Goal: Information Seeking & Learning: Learn about a topic

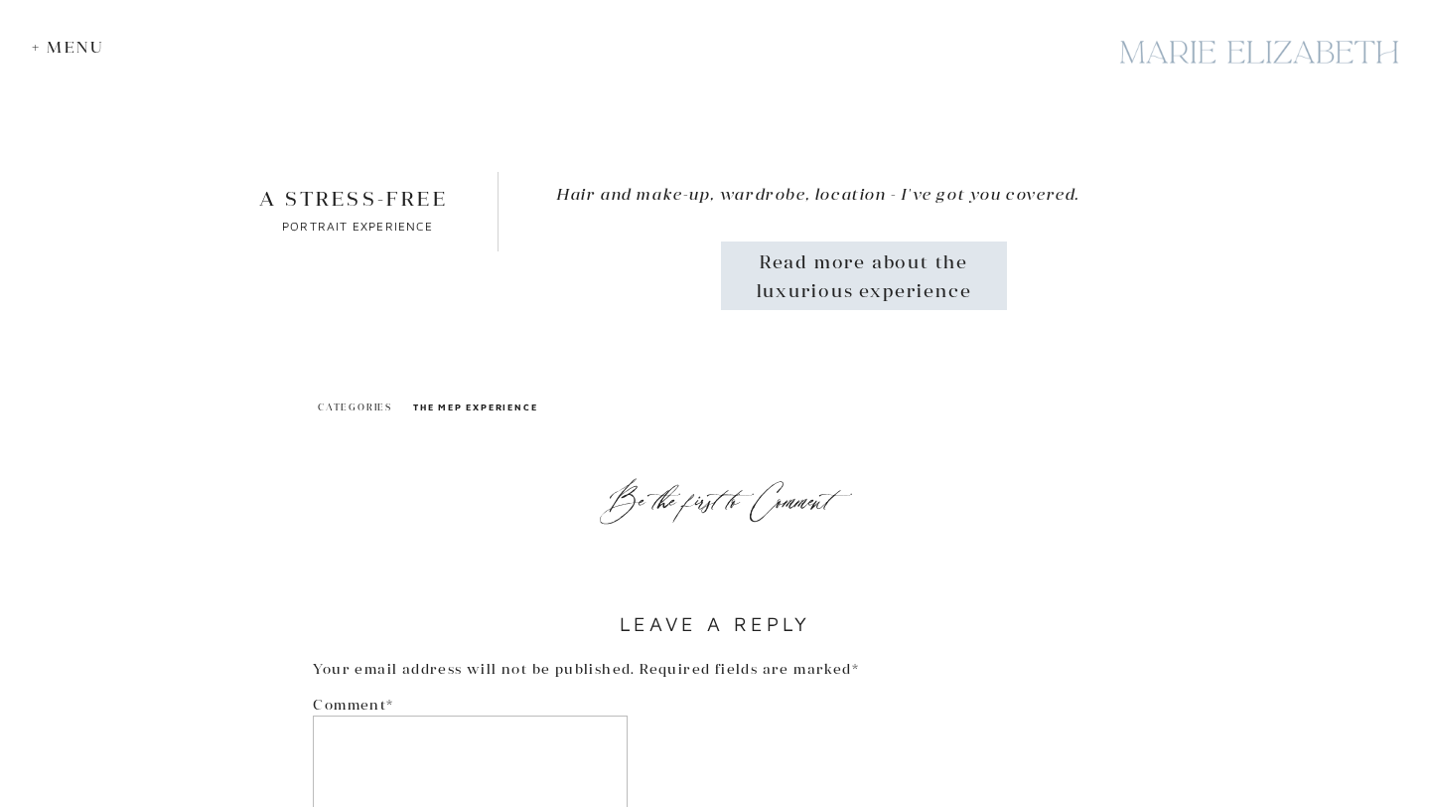
scroll to position [10490, 0]
click at [855, 268] on p "Read more about the luxurious experience" at bounding box center [864, 276] width 232 height 54
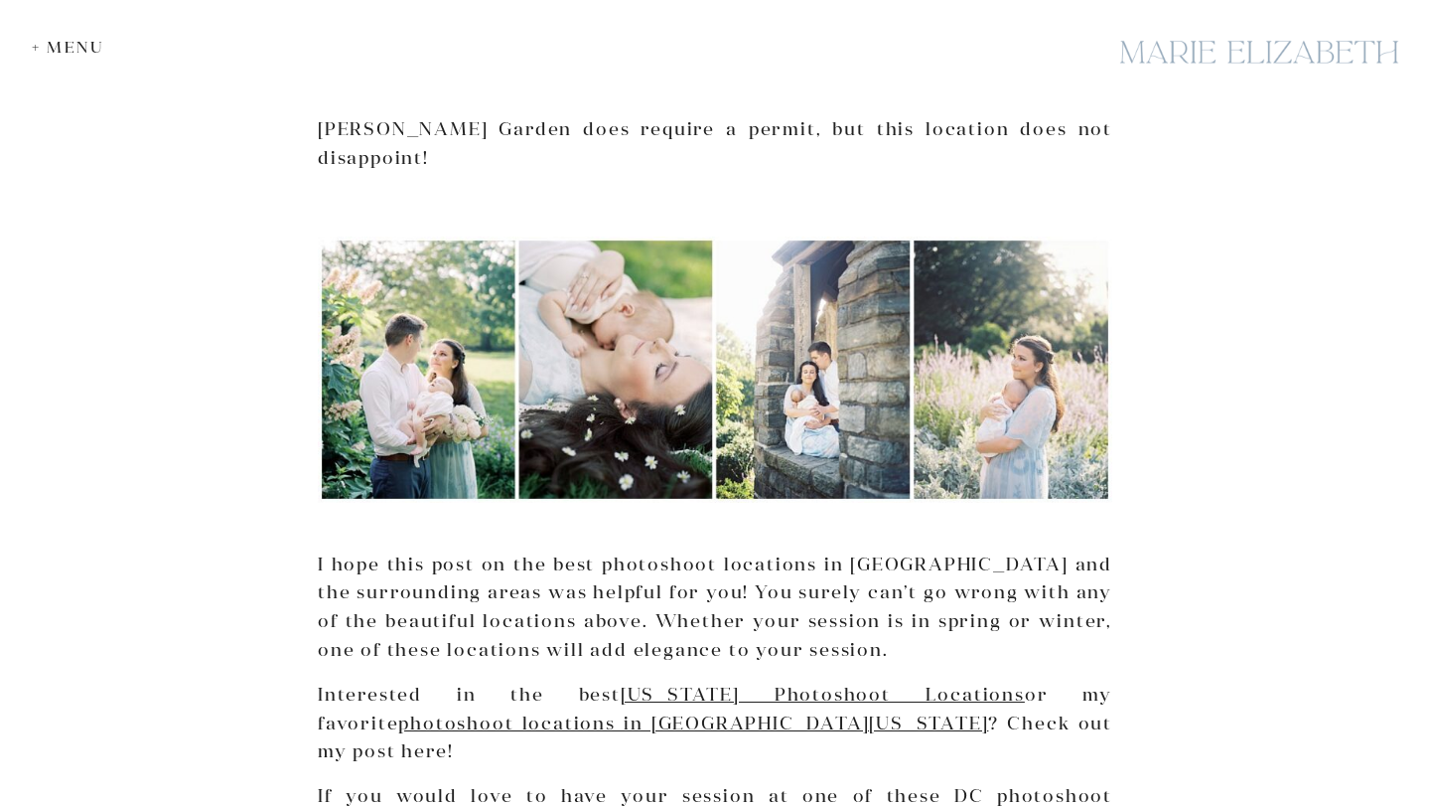
scroll to position [8454, 0]
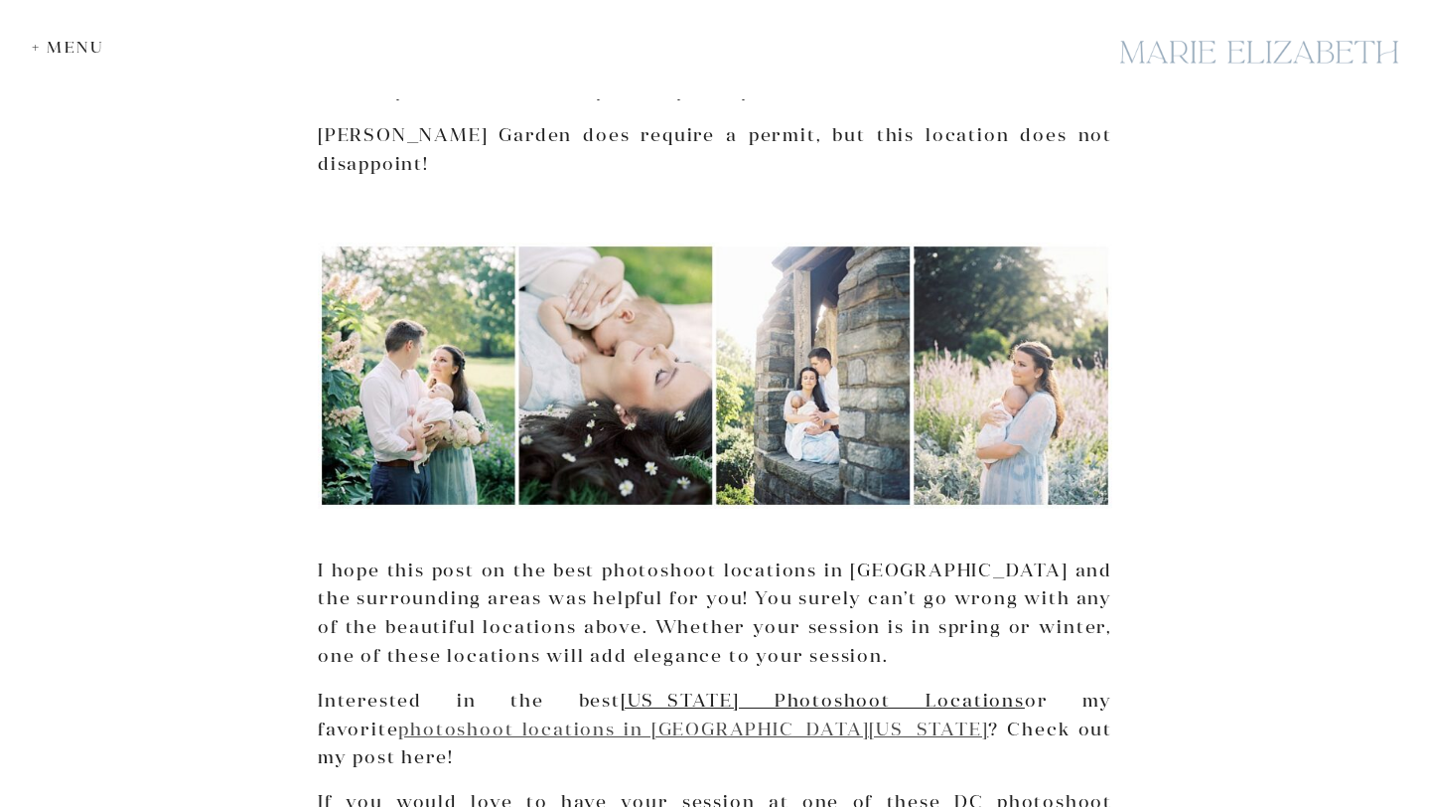
click at [400, 717] on link "photoshoot locations in Northern Virginia" at bounding box center [693, 728] width 590 height 23
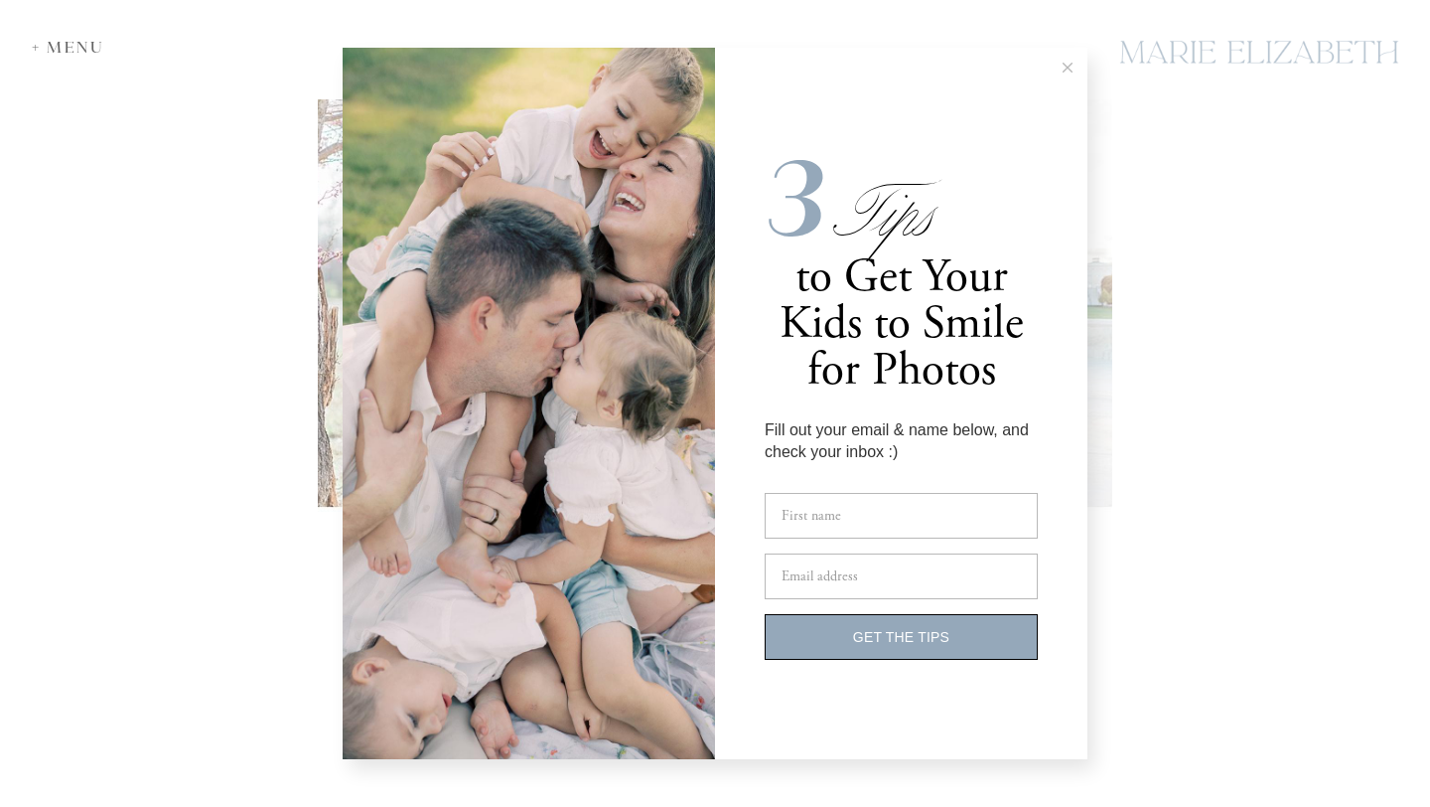
scroll to position [786, 0]
click at [1064, 65] on icon at bounding box center [1068, 68] width 10 height 10
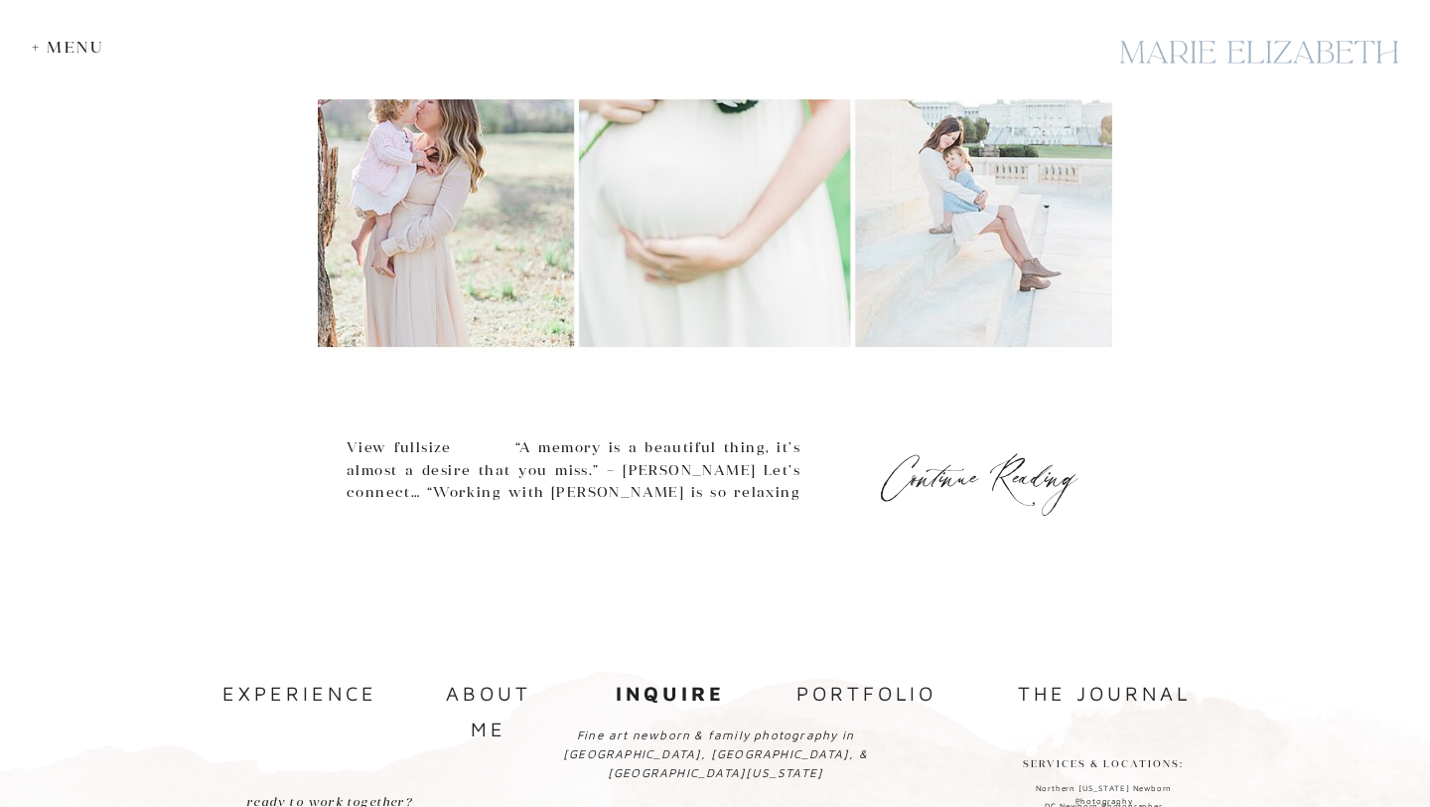
scroll to position [1154, 0]
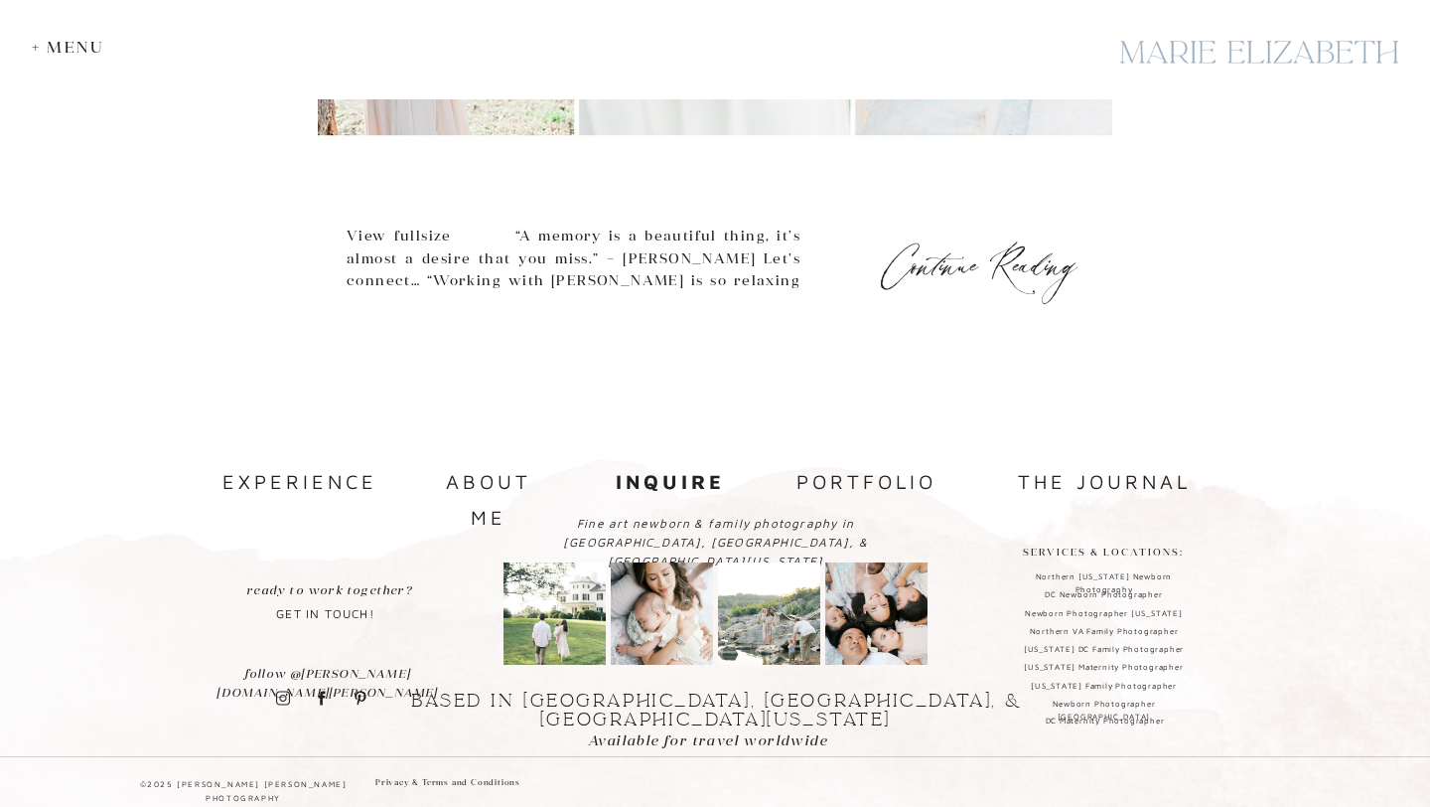
click at [286, 474] on nav "experience" at bounding box center [297, 482] width 149 height 36
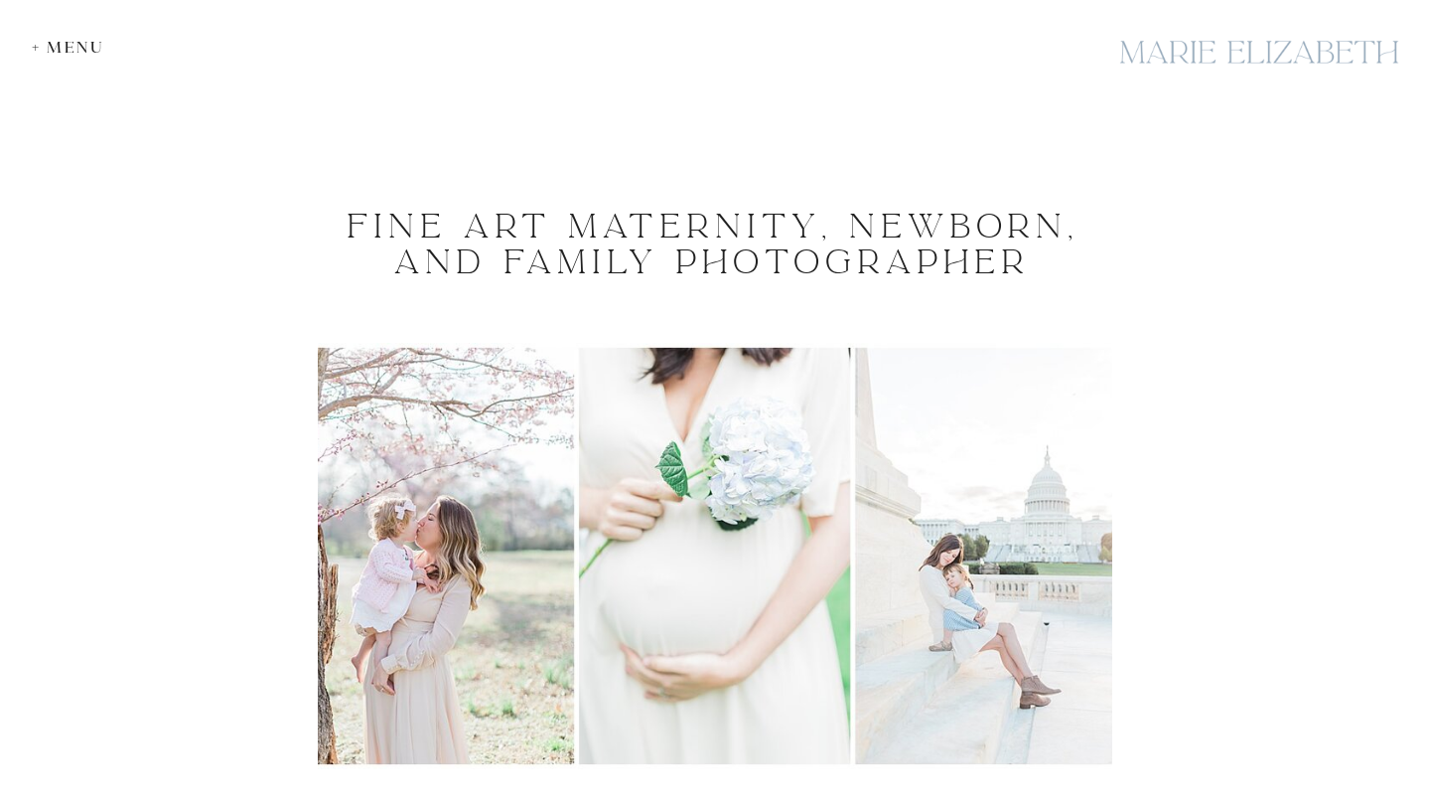
scroll to position [0, 0]
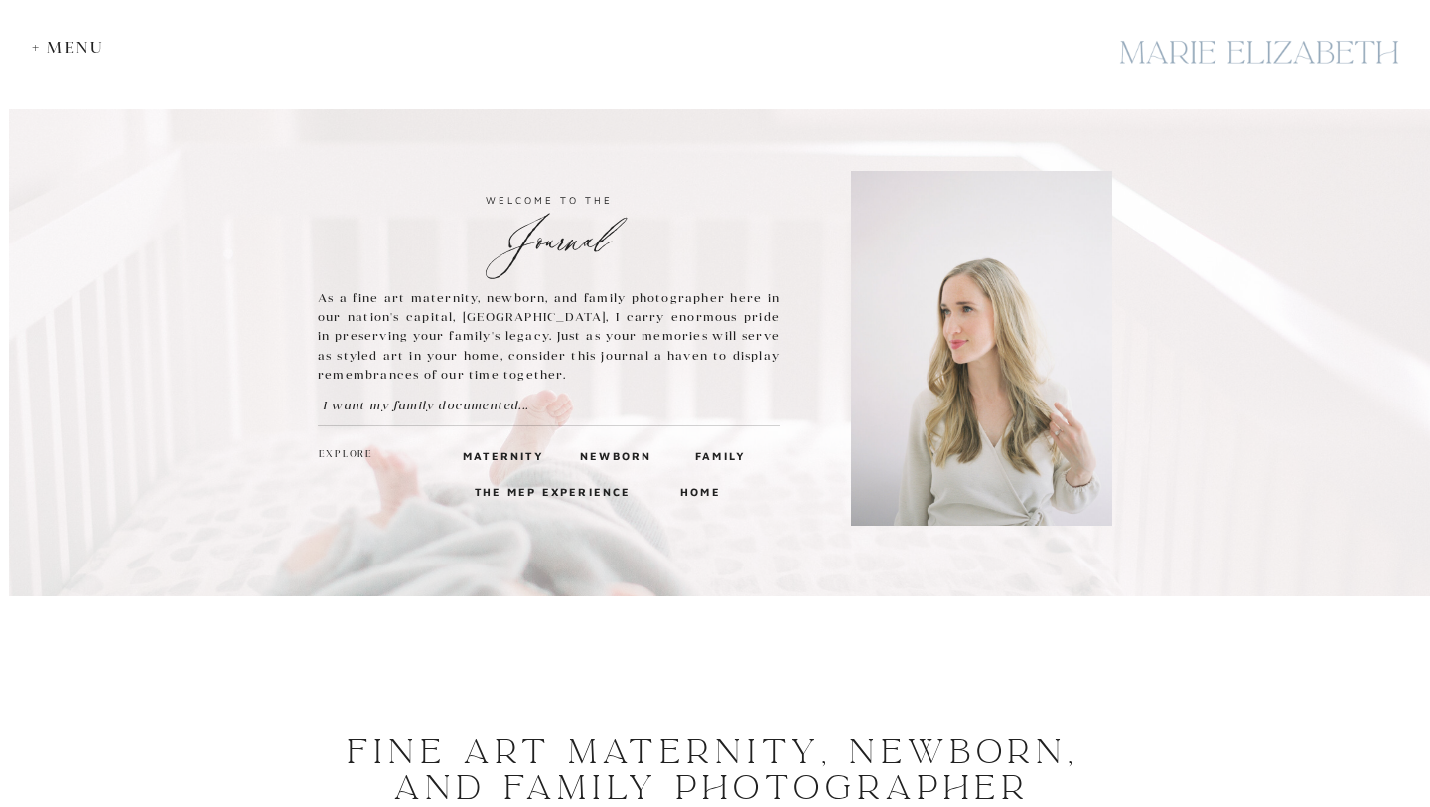
click at [74, 50] on div "+ Menu" at bounding box center [73, 47] width 82 height 19
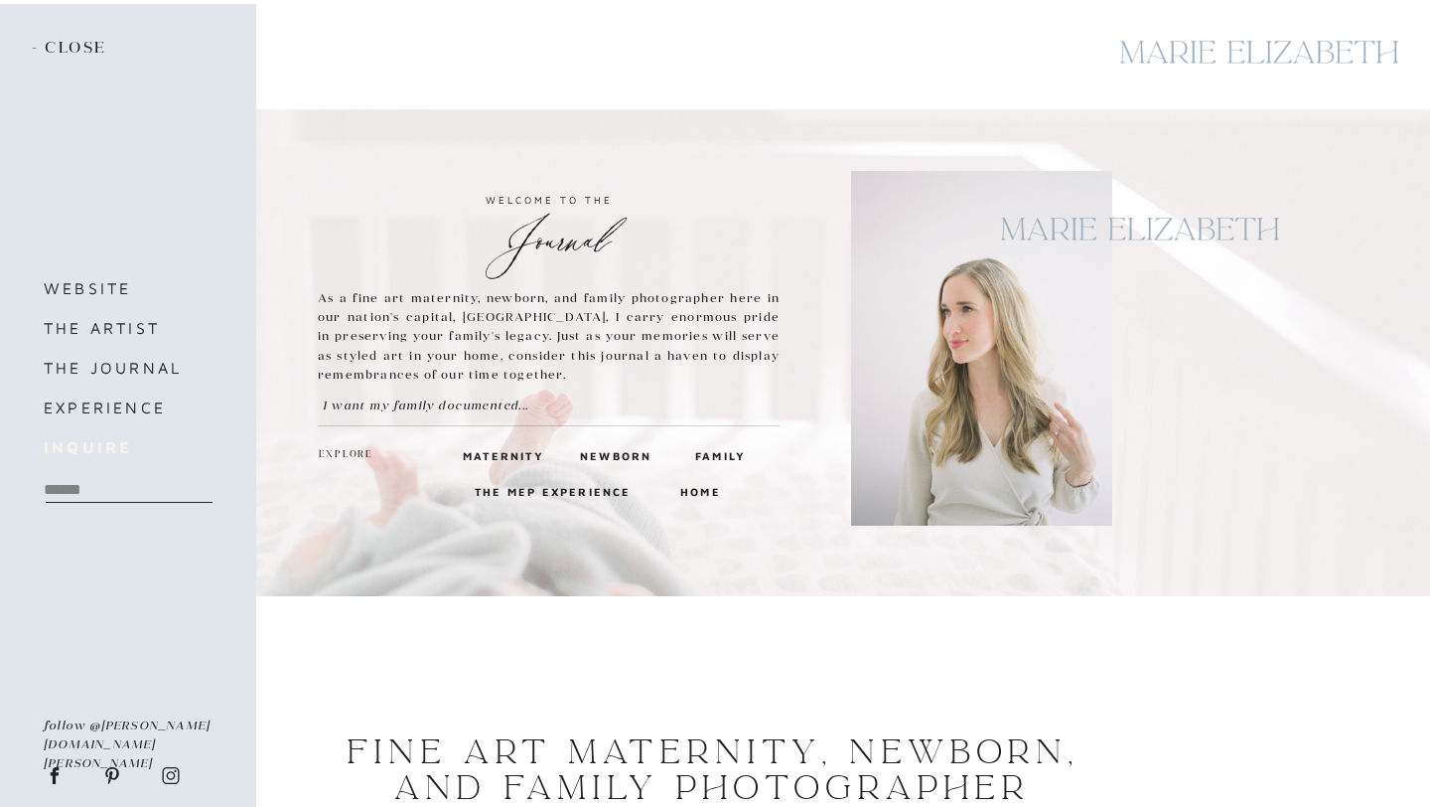
click at [85, 450] on b "inquire" at bounding box center [87, 447] width 87 height 18
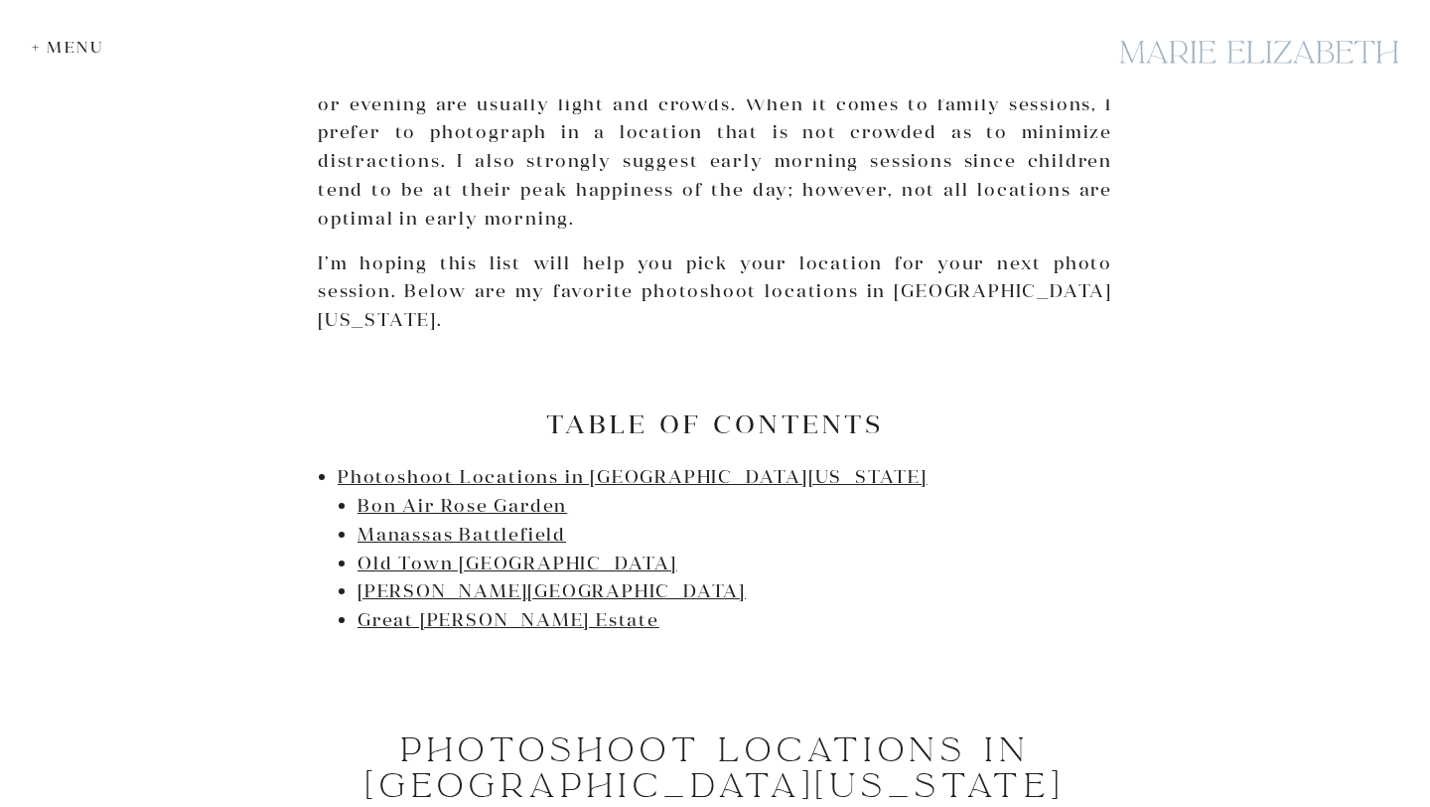
scroll to position [858, 0]
click at [461, 576] on link "Jones Point Park" at bounding box center [552, 587] width 388 height 23
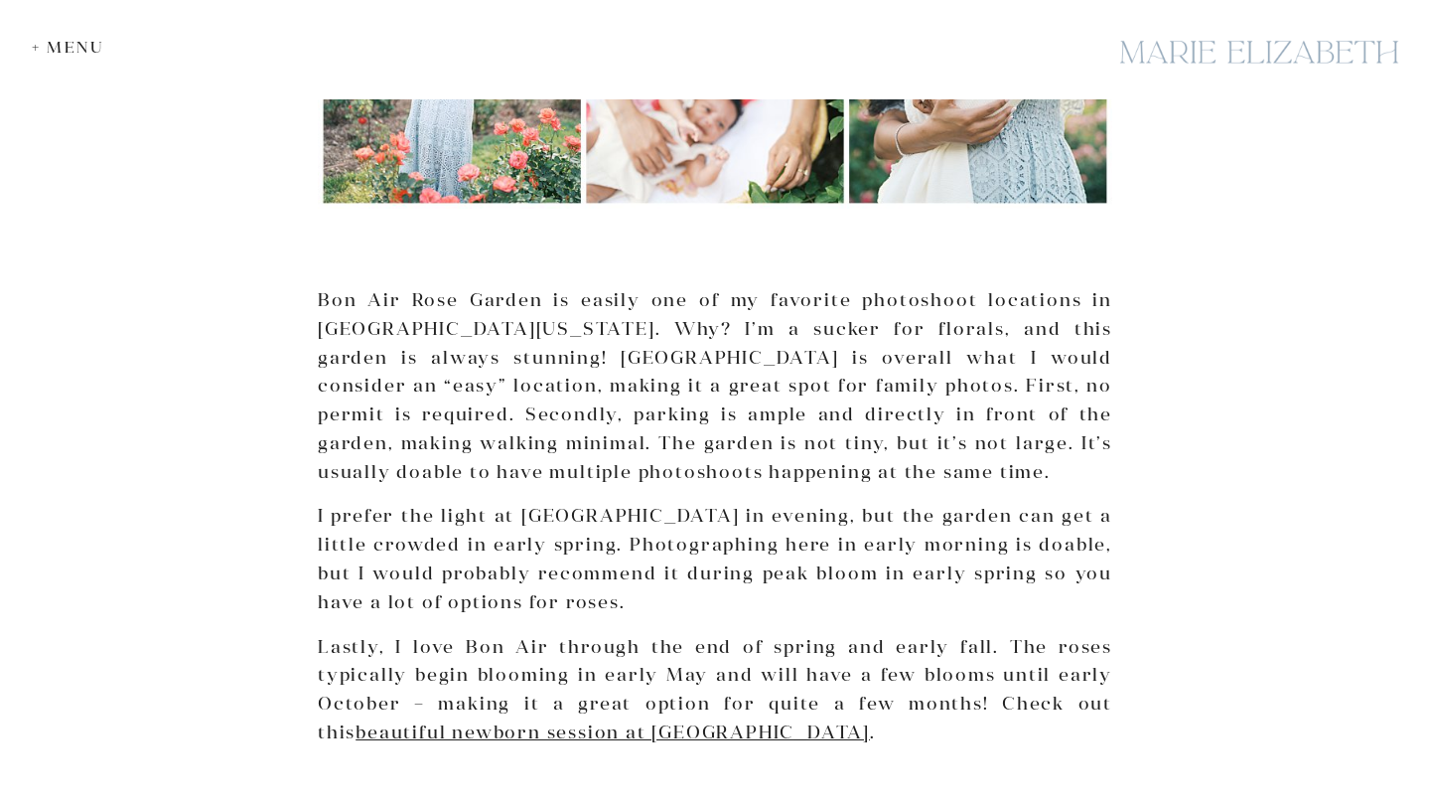
scroll to position [2033, 0]
click at [482, 721] on link "beautiful newborn session at Bon Air Rose Garden" at bounding box center [613, 732] width 515 height 23
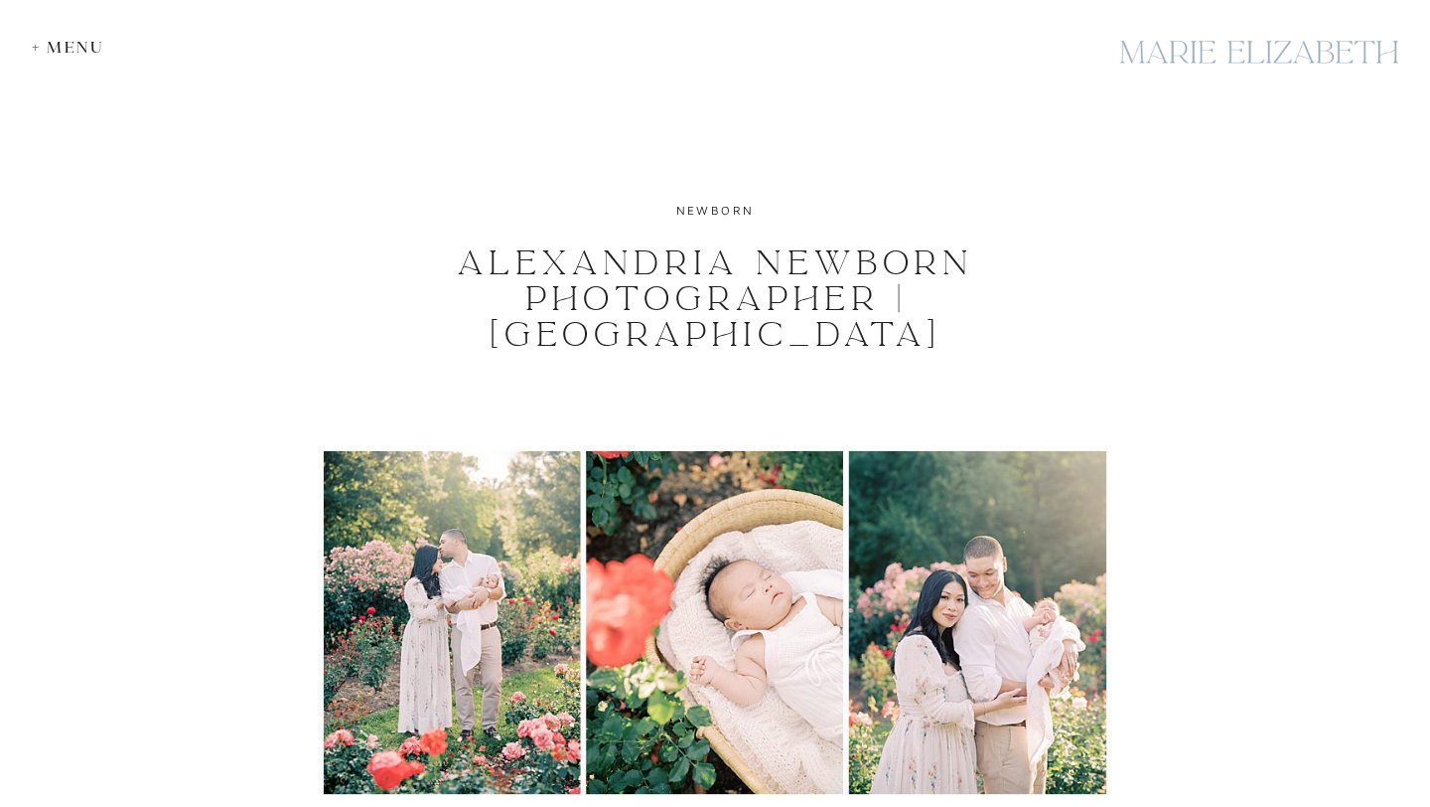
drag, startPoint x: 767, startPoint y: 295, endPoint x: 804, endPoint y: 348, distance: 64.2
click at [804, 348] on h1 "Alexandria Newborn Photographer | Bon Air Rose Garden" at bounding box center [716, 298] width 750 height 107
click at [771, 348] on h1 "Alexandria Newborn Photographer | Bon Air Rose Garden" at bounding box center [716, 298] width 750 height 107
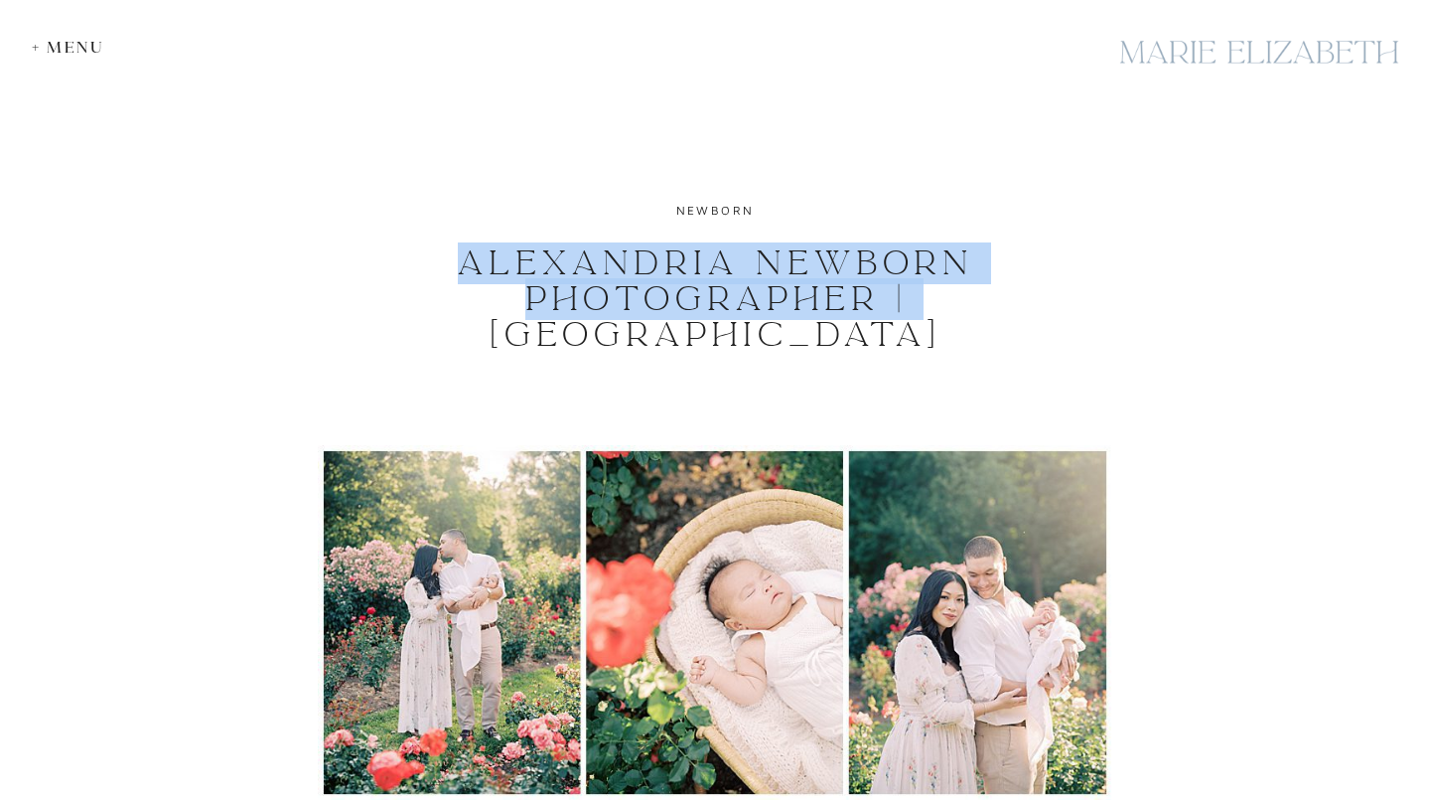
drag, startPoint x: 762, startPoint y: 297, endPoint x: 821, endPoint y: 356, distance: 83.6
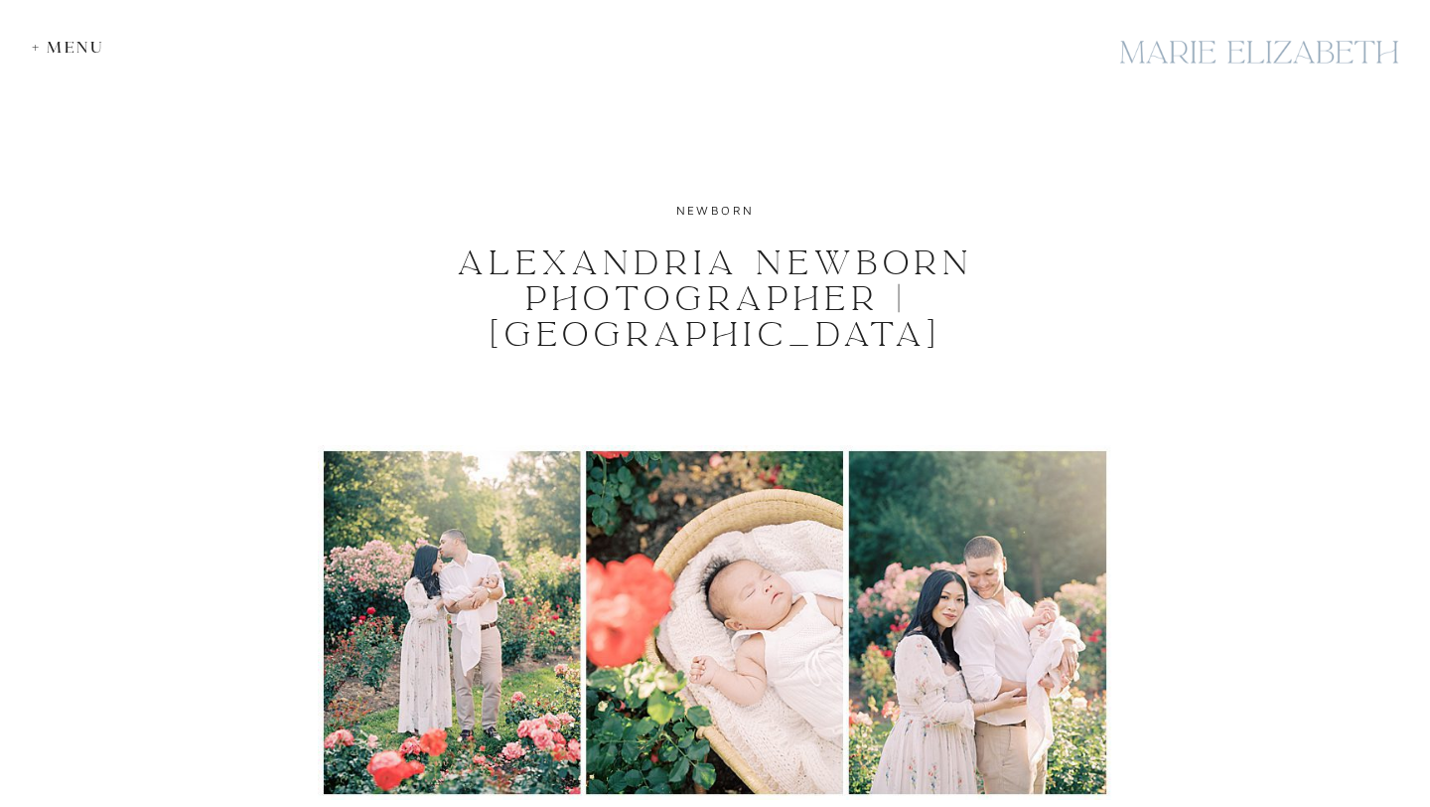
drag, startPoint x: 803, startPoint y: 332, endPoint x: 764, endPoint y: 292, distance: 55.5
click at [764, 292] on h1 "Alexandria Newborn Photographer | Bon Air Rose Garden" at bounding box center [716, 298] width 750 height 107
copy h1 "Bon Air Rose Garden"
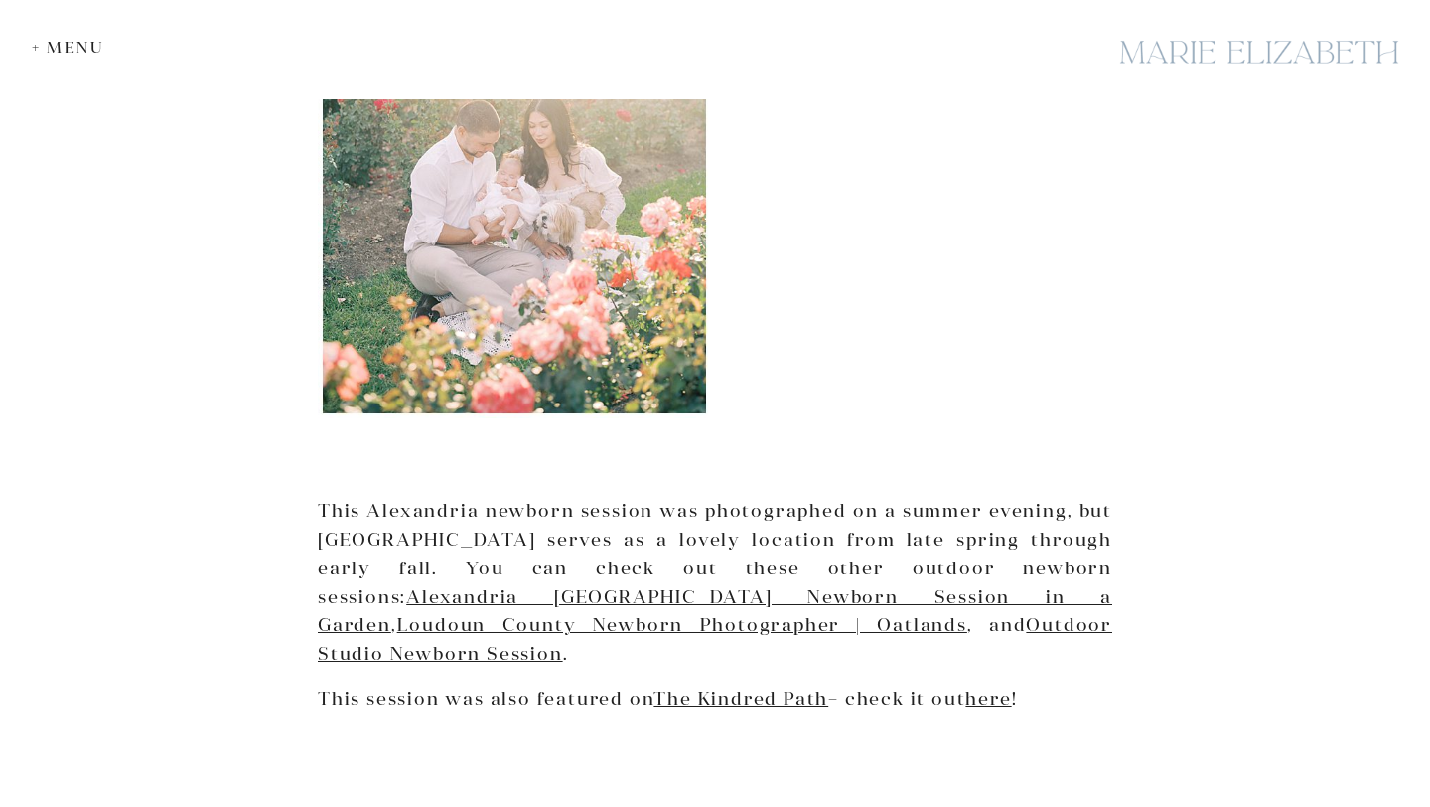
scroll to position [3886, 0]
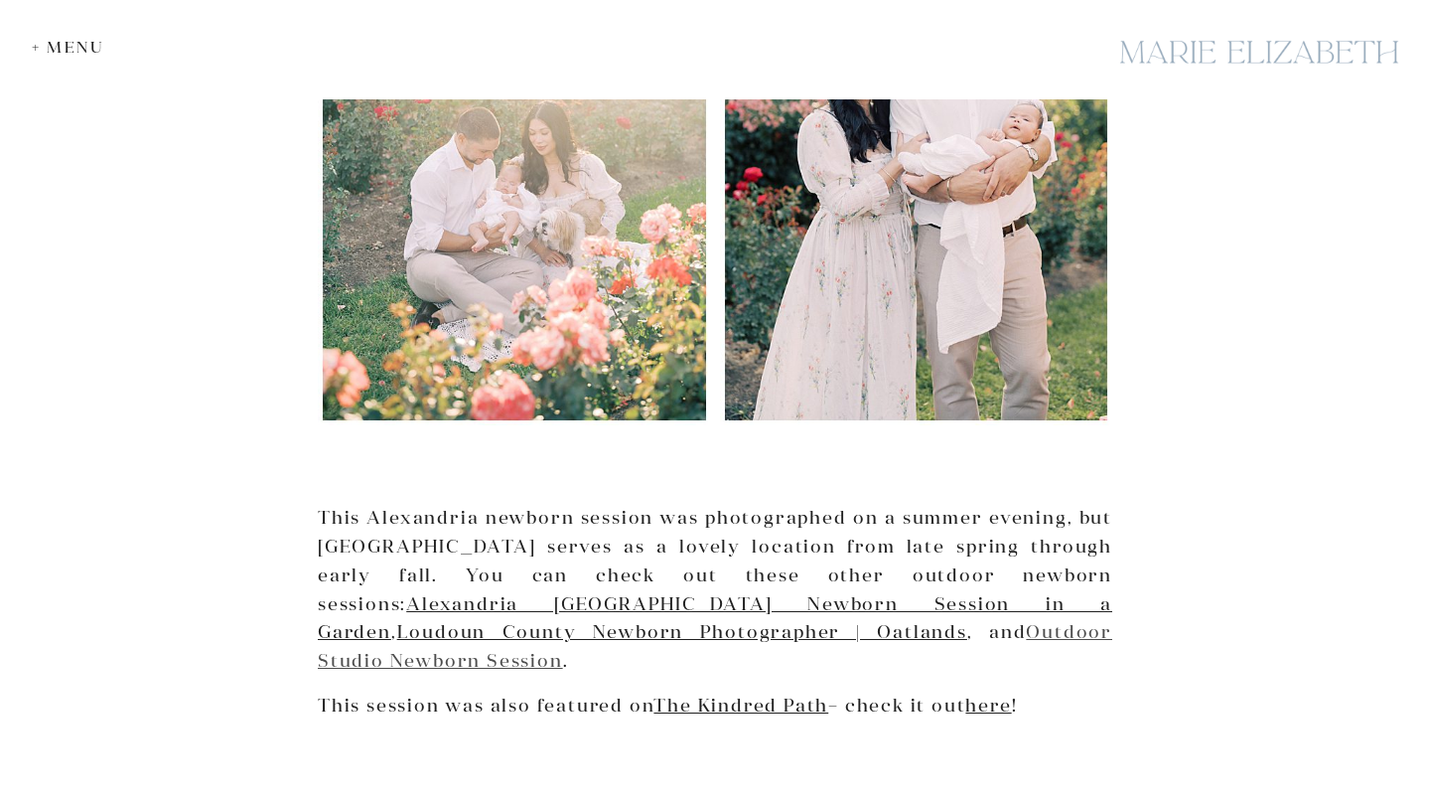
click at [688, 620] on link "Outdoor Studio Newborn Session" at bounding box center [715, 646] width 795 height 52
click at [397, 620] on link "Loudoun County Newborn Photographer | Oatlands" at bounding box center [682, 631] width 570 height 23
click at [536, 592] on link "Alexandria VA Newborn Session in a Garden" at bounding box center [715, 618] width 795 height 52
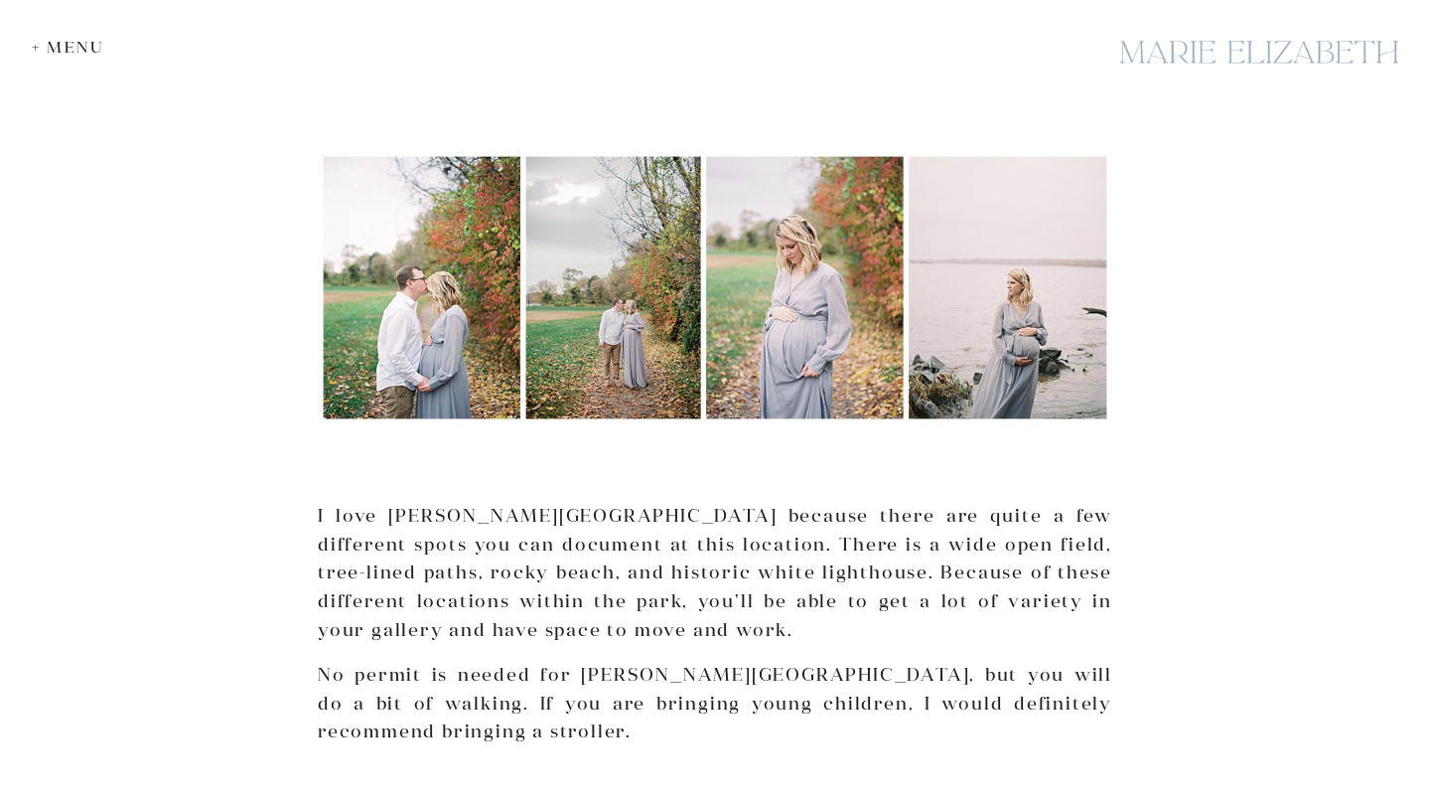
scroll to position [5375, 0]
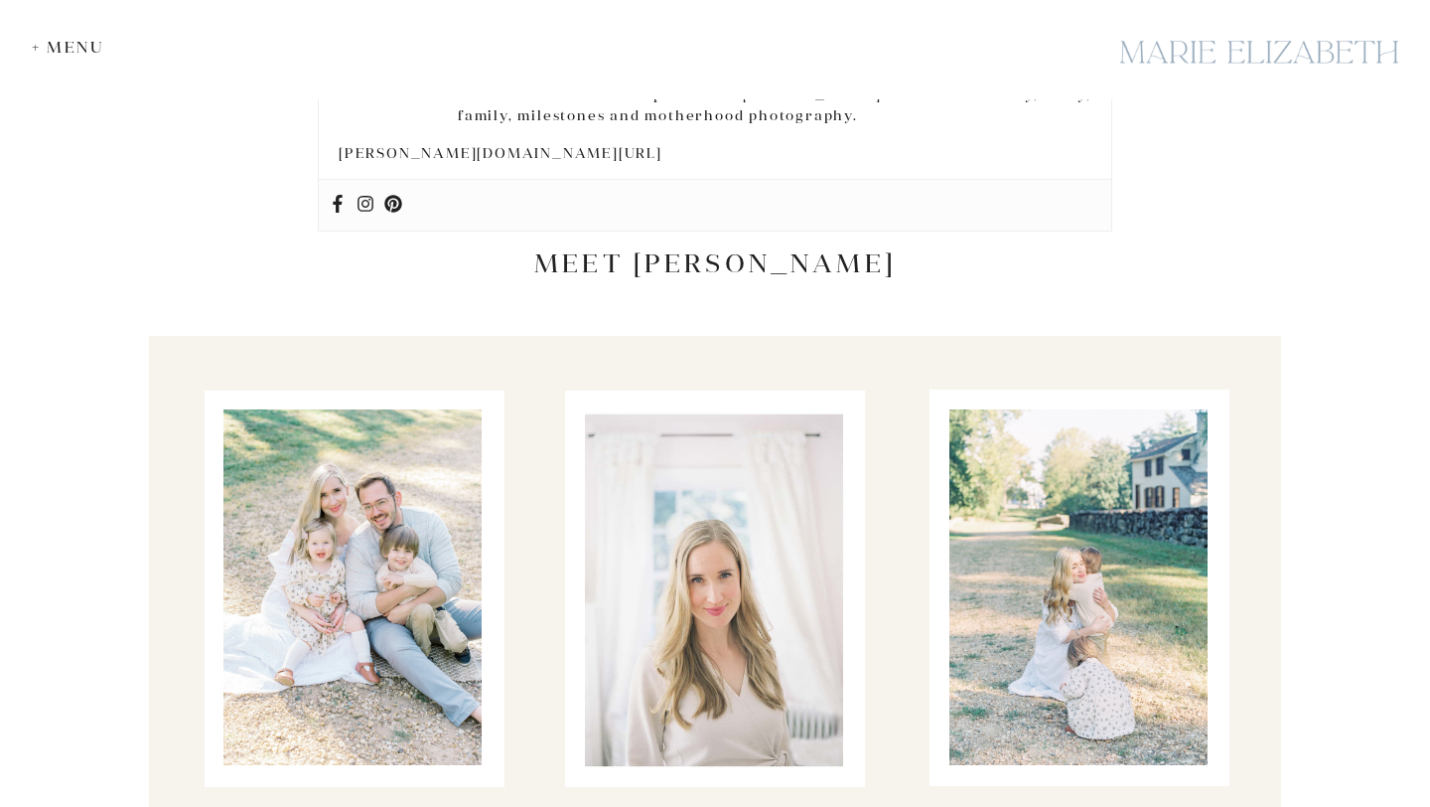
scroll to position [6248, 0]
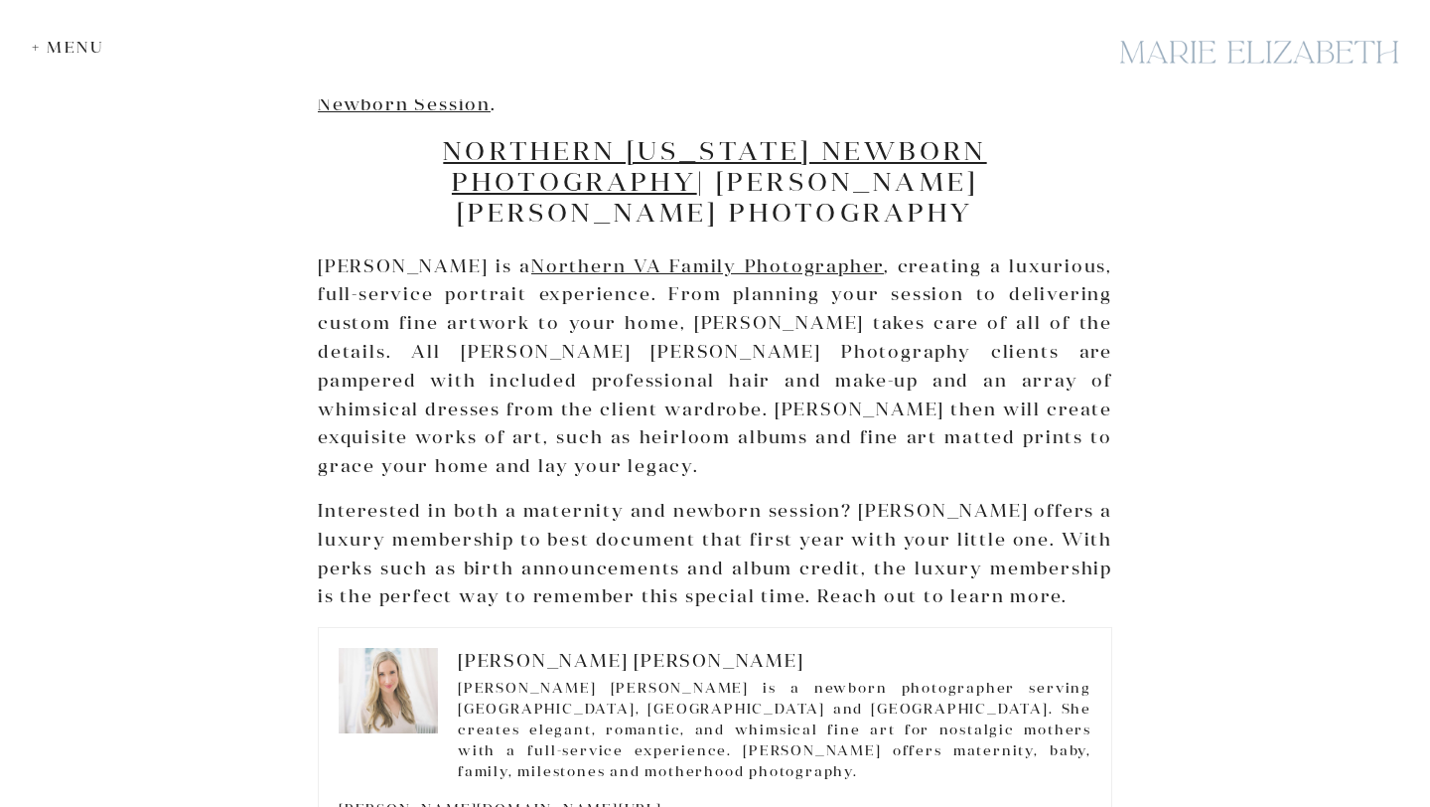
scroll to position [4735, 0]
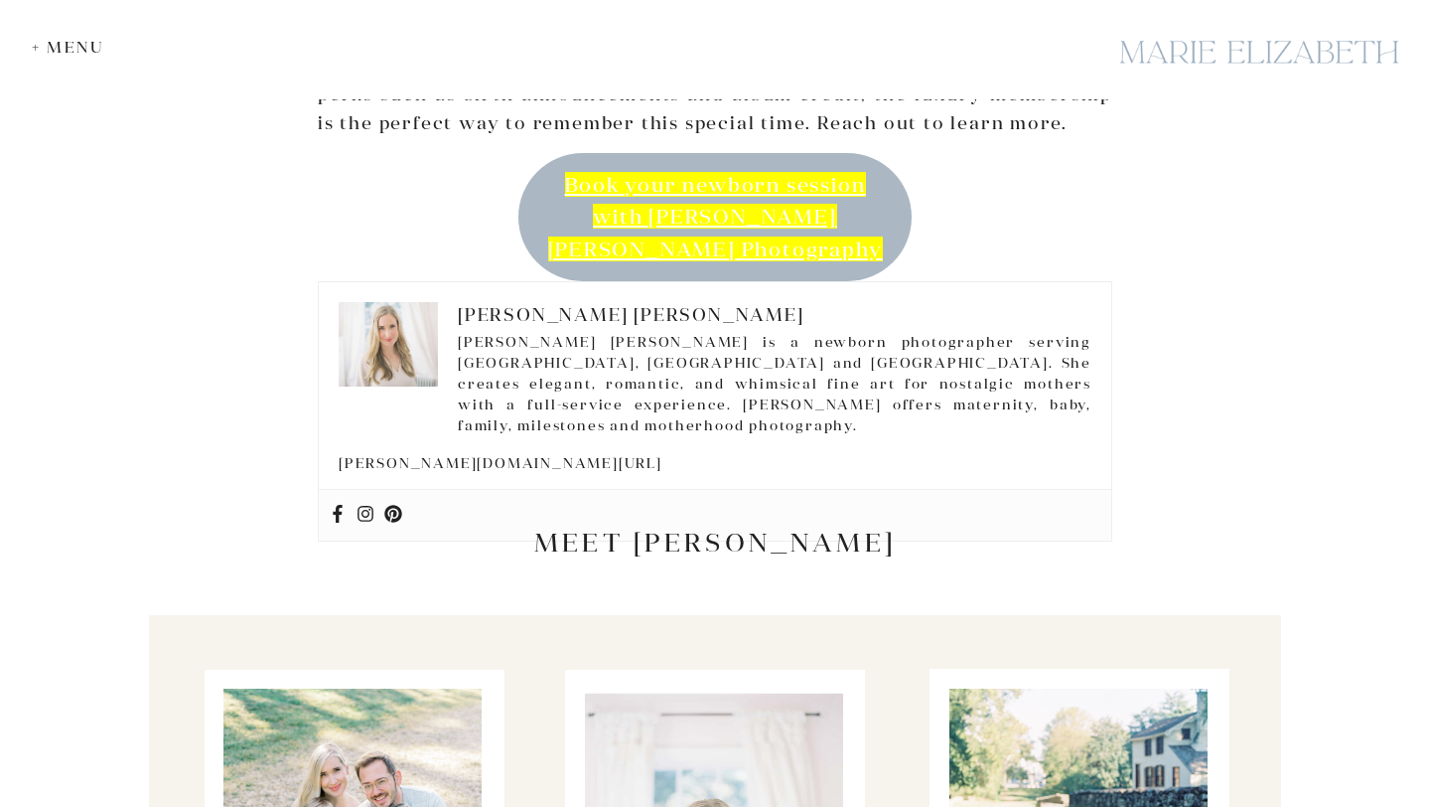
scroll to position [9749, 0]
